Goal: Task Accomplishment & Management: Use online tool/utility

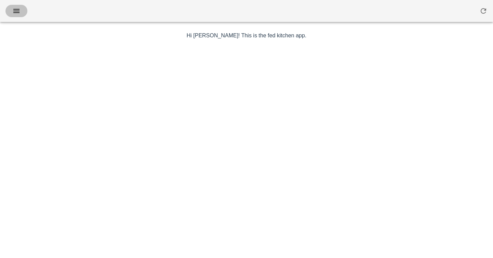
click at [23, 13] on button "button" at bounding box center [16, 11] width 22 height 12
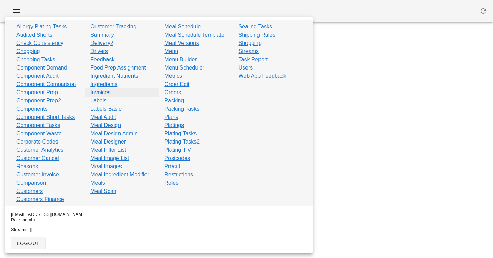
click at [102, 93] on link "Invoices" at bounding box center [100, 92] width 20 height 8
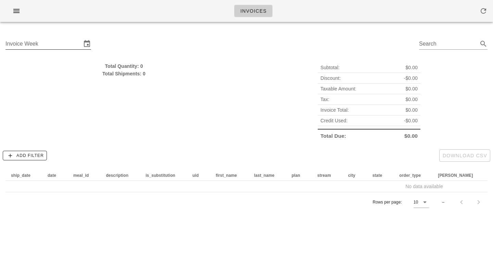
click at [67, 37] on div "Invoice Week" at bounding box center [48, 45] width 86 height 23
click at [66, 43] on input "Invoice Week" at bounding box center [43, 43] width 76 height 11
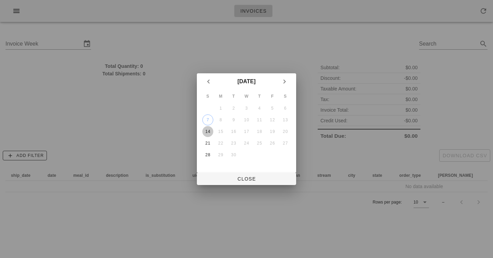
click at [208, 131] on div "14" at bounding box center [207, 131] width 11 height 5
click at [236, 181] on span "Close" at bounding box center [246, 178] width 88 height 5
type input "[DATE]"
